Goal: Check status: Check status

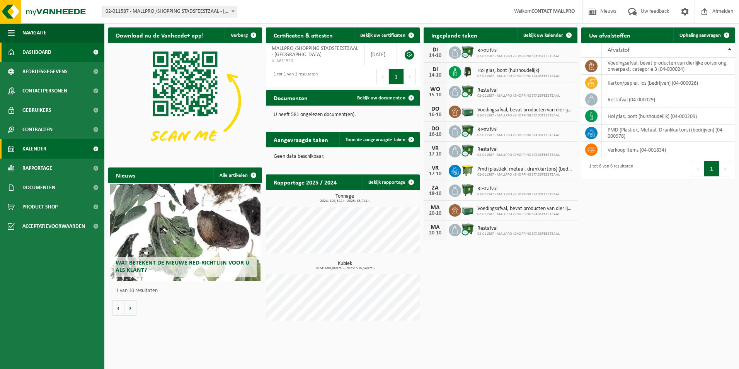
click at [46, 156] on link "Kalender" at bounding box center [52, 148] width 104 height 19
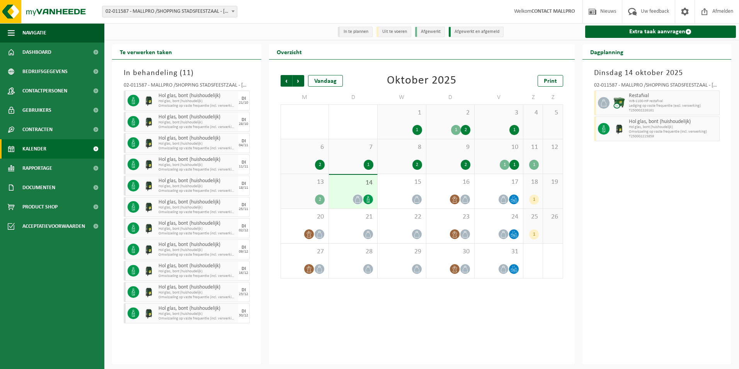
click at [536, 186] on span "18" at bounding box center [533, 182] width 12 height 8
click at [306, 187] on div "13 2" at bounding box center [305, 191] width 48 height 34
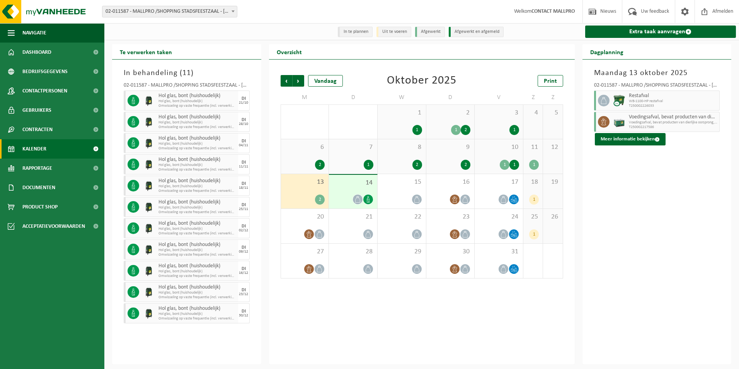
click at [308, 195] on div "2" at bounding box center [305, 199] width 40 height 10
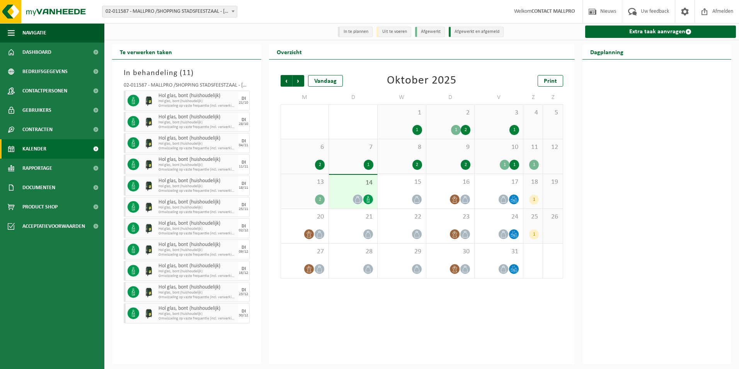
click at [317, 183] on span "13" at bounding box center [305, 182] width 40 height 8
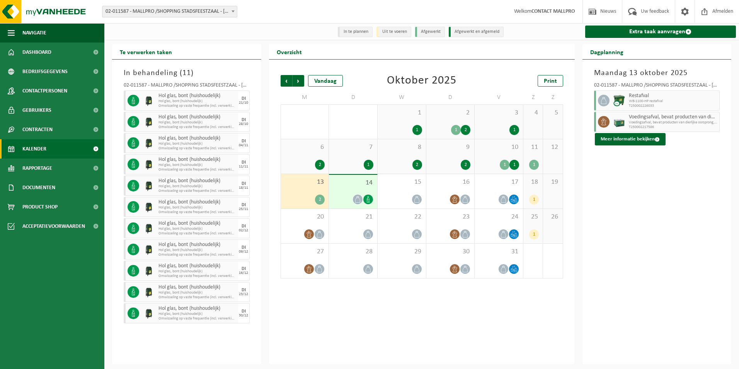
click at [317, 201] on div "2" at bounding box center [320, 199] width 10 height 10
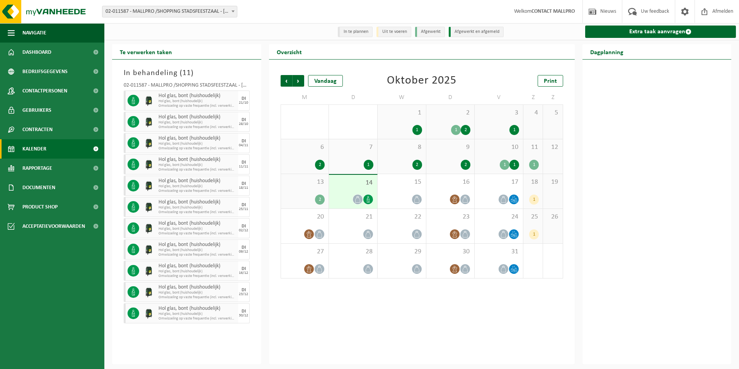
click at [359, 190] on div "14" at bounding box center [353, 192] width 48 height 34
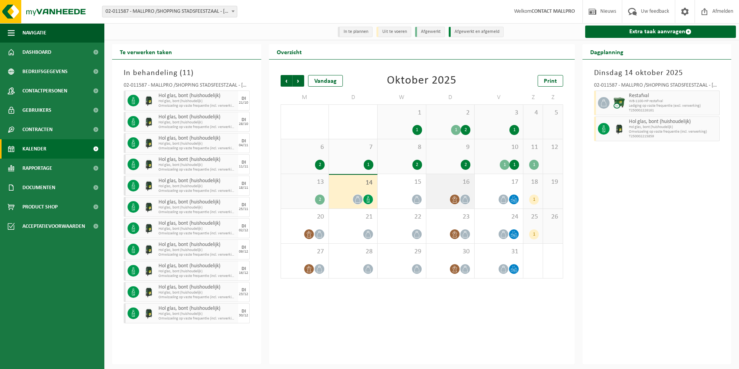
click at [455, 198] on icon at bounding box center [454, 199] width 7 height 7
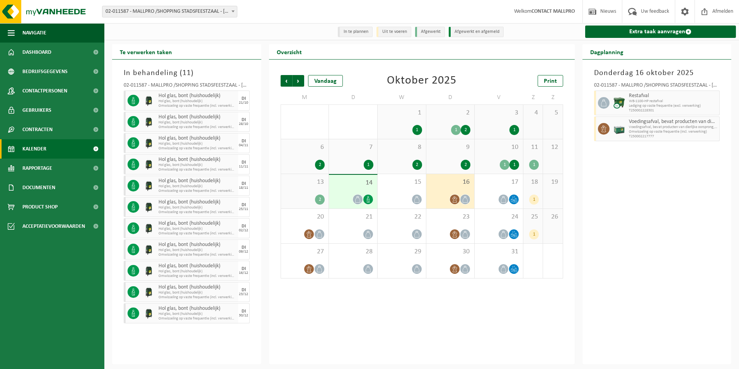
click at [620, 231] on div "[DATE] 02-011587 - MALLPRO /SHOPPING STADSFEESTZAAL - [GEOGRAPHIC_DATA] Restafv…" at bounding box center [656, 211] width 149 height 304
